Goal: Information Seeking & Learning: Check status

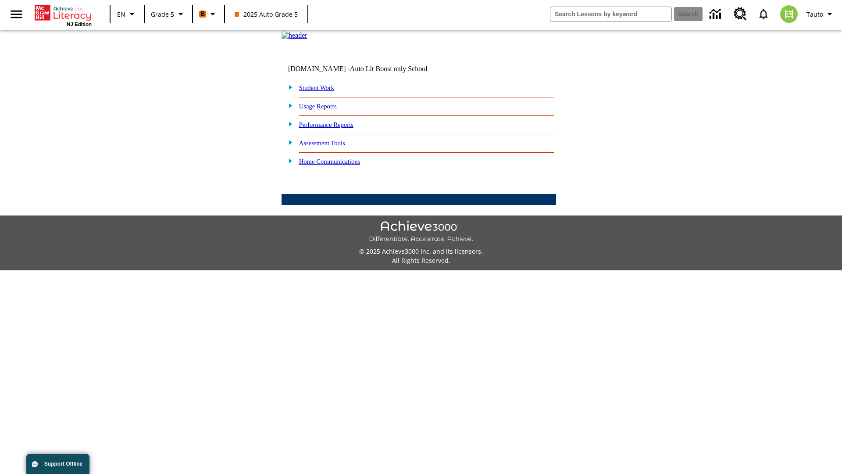
click at [335, 128] on link "Performance Reports" at bounding box center [326, 124] width 54 height 7
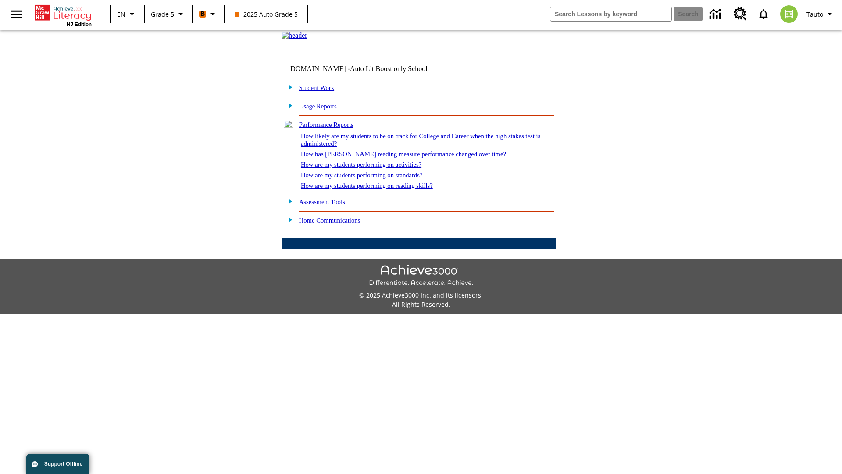
click at [405, 147] on link "How likely are my students to be on track for College and Career when the high …" at bounding box center [420, 139] width 239 height 14
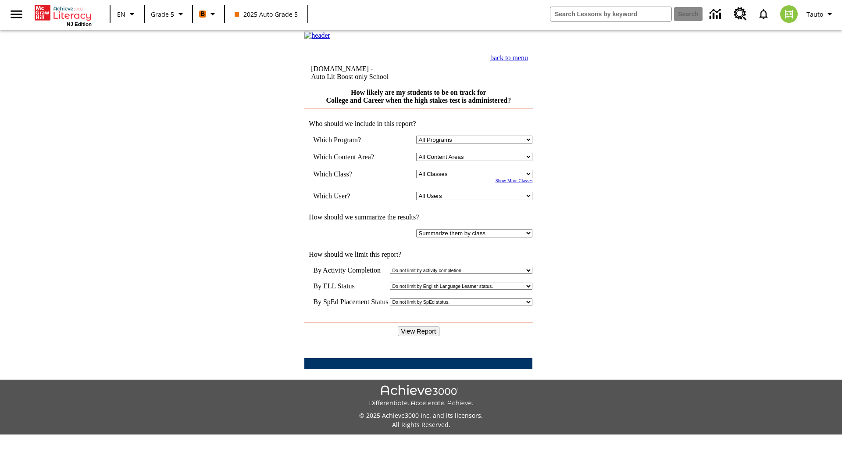
click at [476, 178] on select "Select a Class: All Classes 2025 Auto Grade 5 OL 2025 Auto Grade 6" at bounding box center [474, 174] width 116 height 8
select select "11133131"
click at [476, 200] on select "All Users Cat, Sautoen Cat, Sautoes Cat, Sautoss Donotlogin, Sautoen Twoschools…" at bounding box center [474, 196] width 116 height 8
select select "21437107"
click at [419, 326] on input "View Report" at bounding box center [419, 331] width 42 height 10
